Goal: Find specific page/section: Find specific page/section

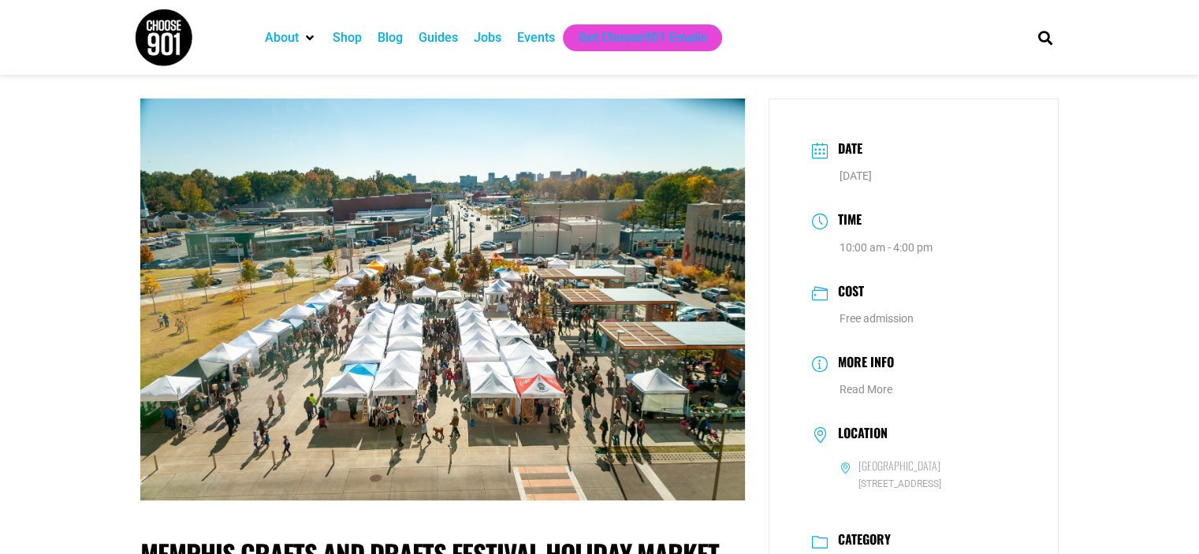
click at [526, 36] on div "Events" at bounding box center [536, 37] width 38 height 19
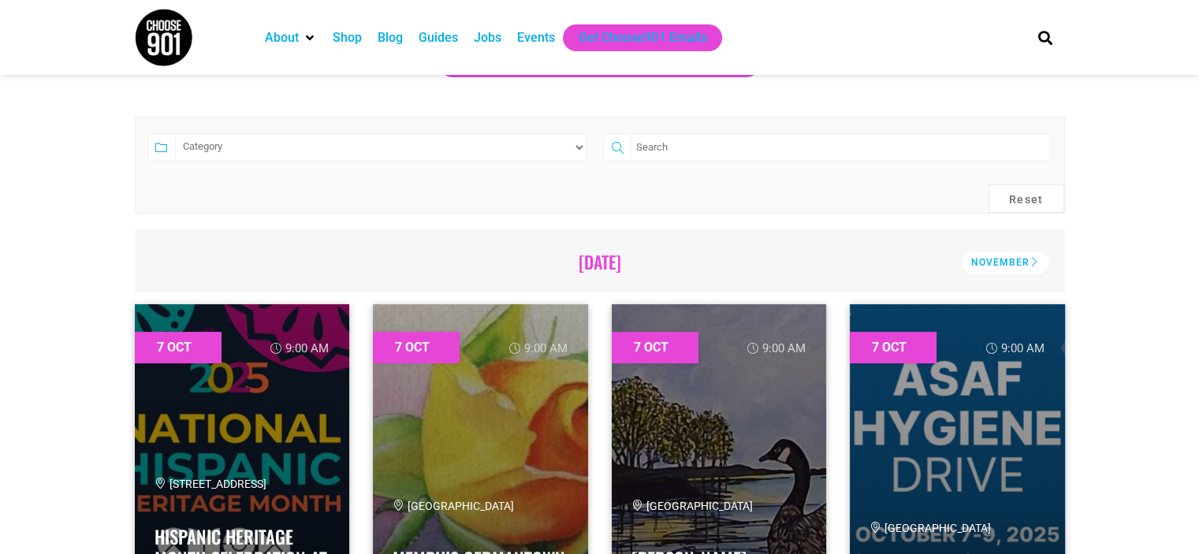
scroll to position [323, 0]
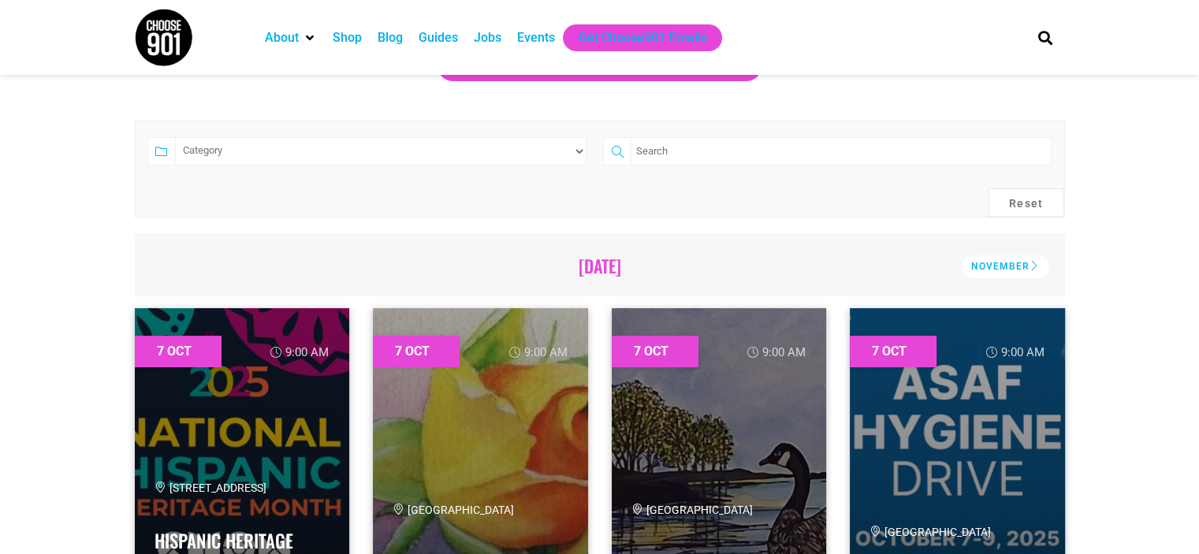
click at [366, 143] on select "Category Adults Only Career Comedy Education Family Family Friendly Festival Fi…" at bounding box center [381, 151] width 412 height 28
click at [690, 153] on input "search" at bounding box center [841, 151] width 420 height 28
type input "christmas"
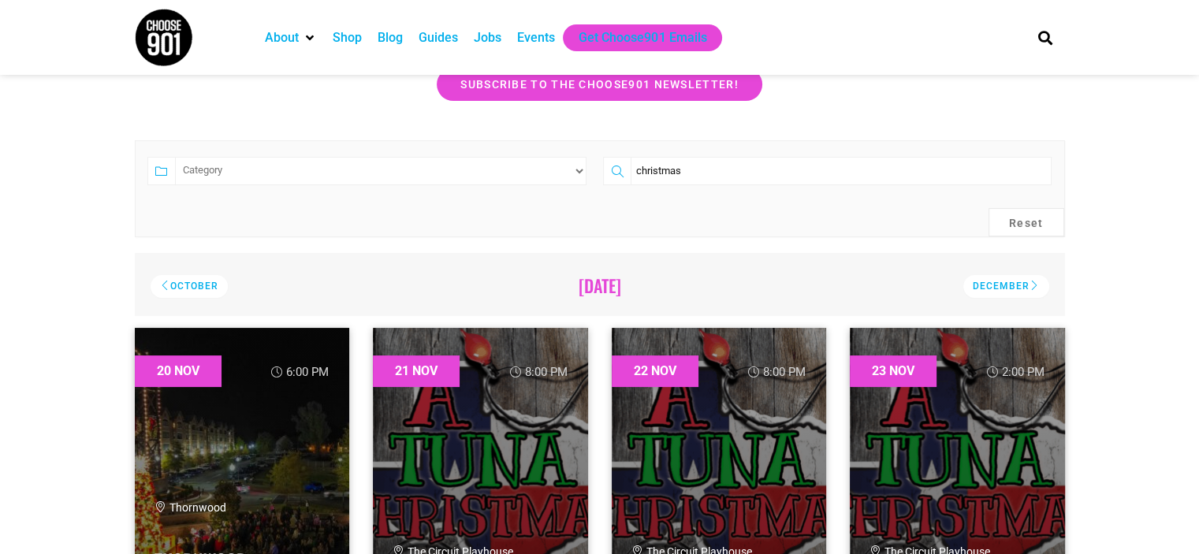
scroll to position [274, 0]
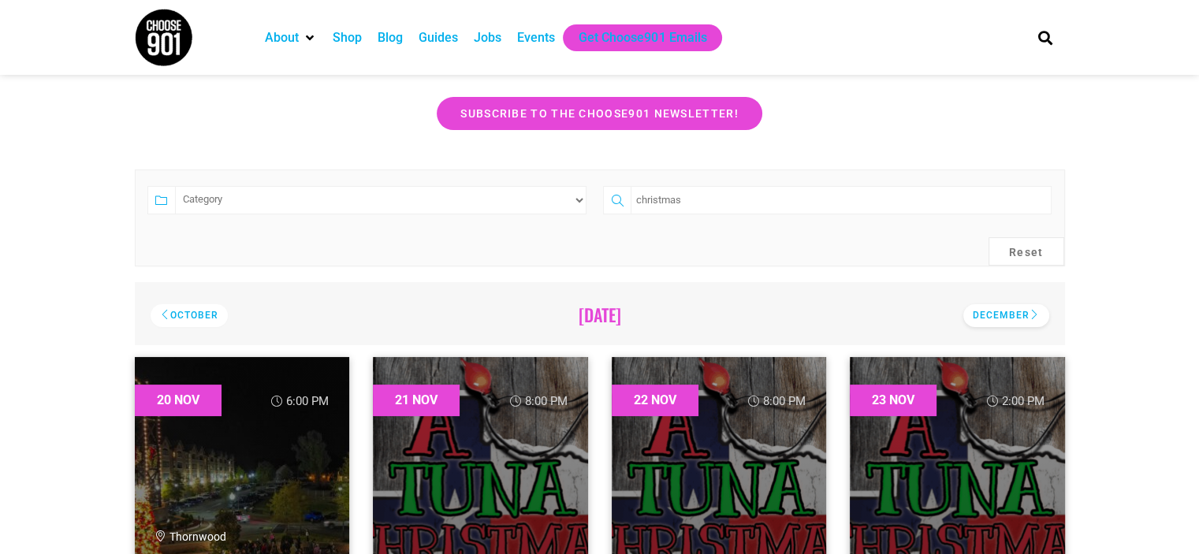
click at [990, 324] on div "December" at bounding box center [1006, 315] width 86 height 23
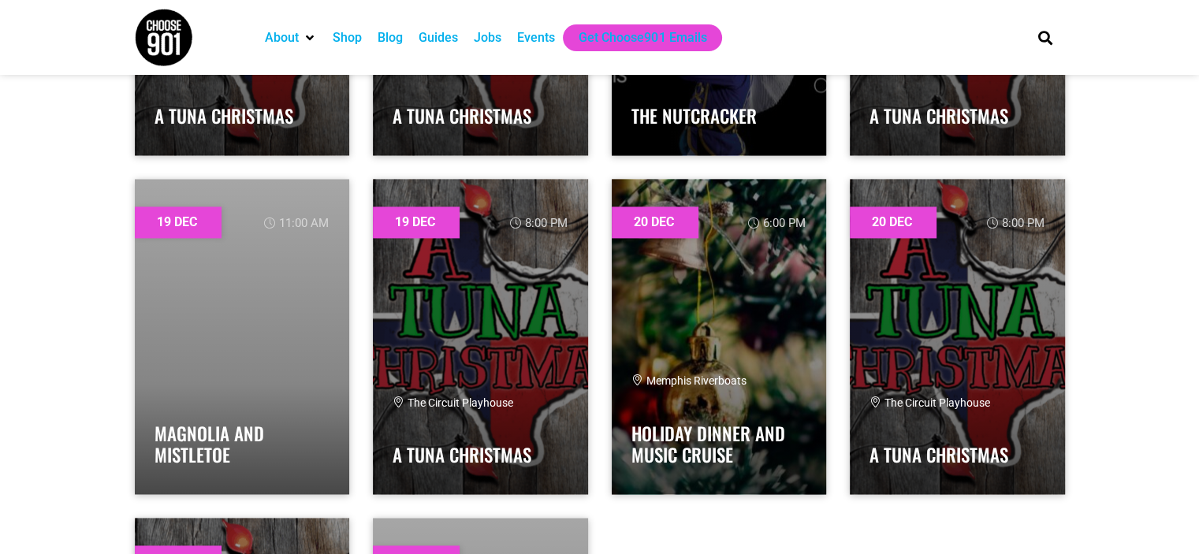
scroll to position [2144, 0]
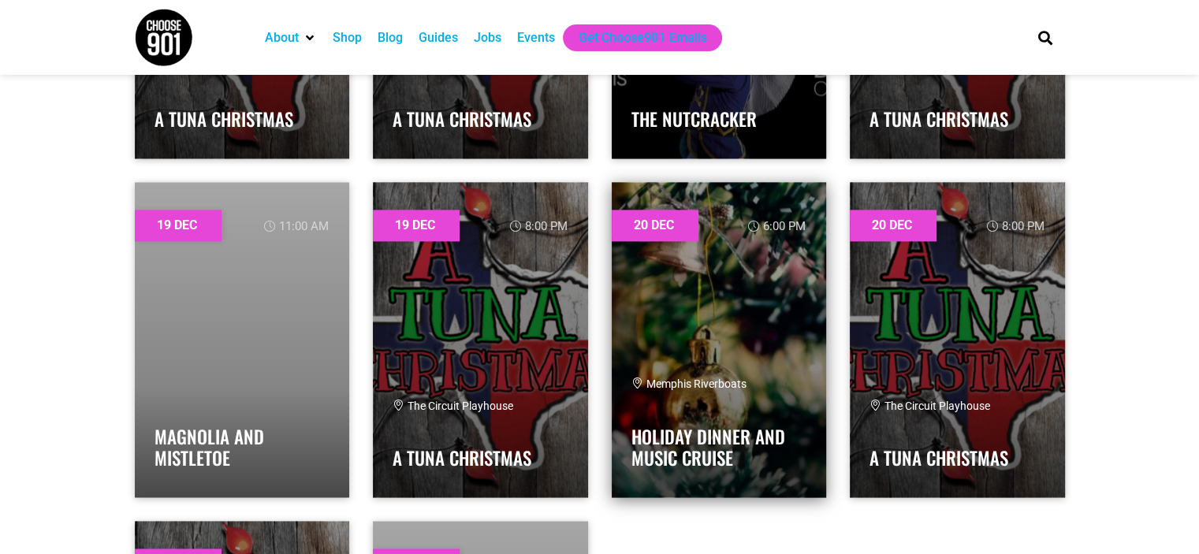
click at [791, 274] on link at bounding box center [719, 339] width 215 height 315
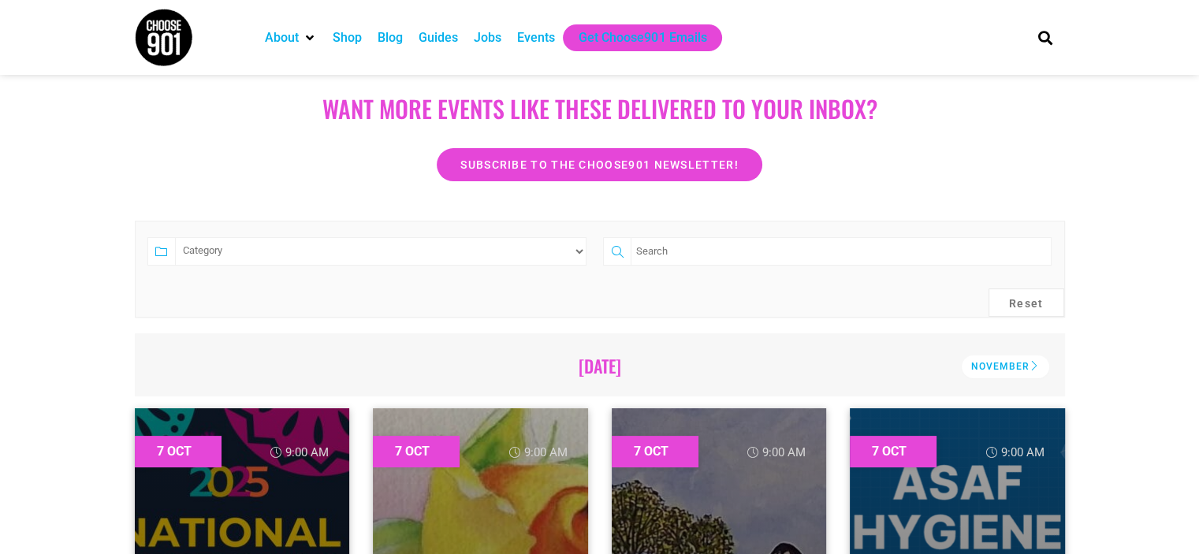
scroll to position [246, 0]
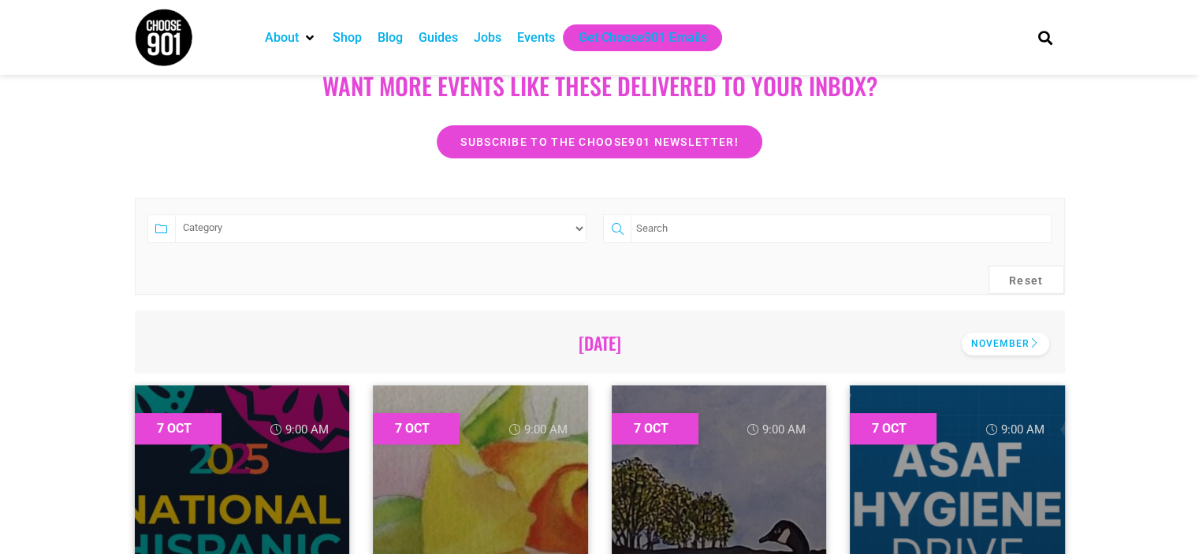
click at [1010, 339] on div "November" at bounding box center [1005, 344] width 87 height 23
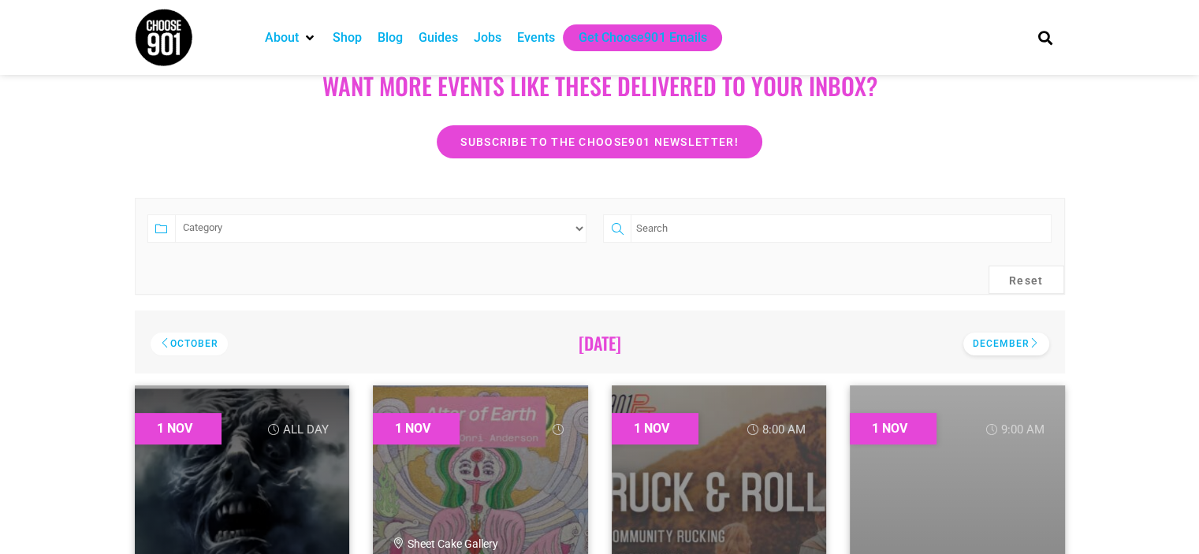
click at [1010, 337] on div "December" at bounding box center [1006, 344] width 86 height 23
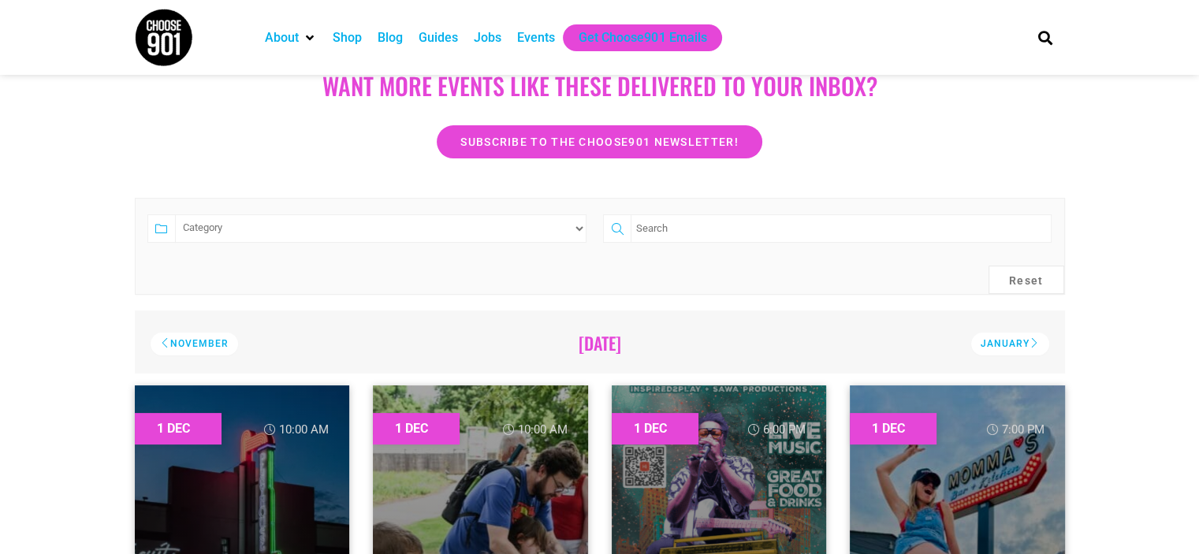
click at [683, 225] on input "search" at bounding box center [841, 228] width 420 height 28
type input "christmas"
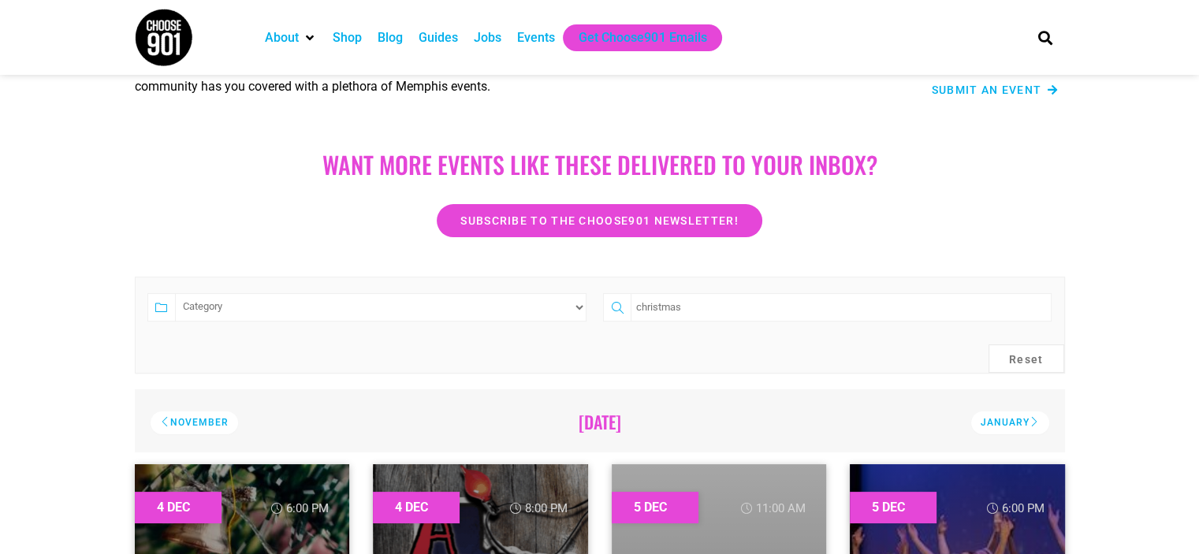
scroll to position [91, 0]
